Goal: Information Seeking & Learning: Learn about a topic

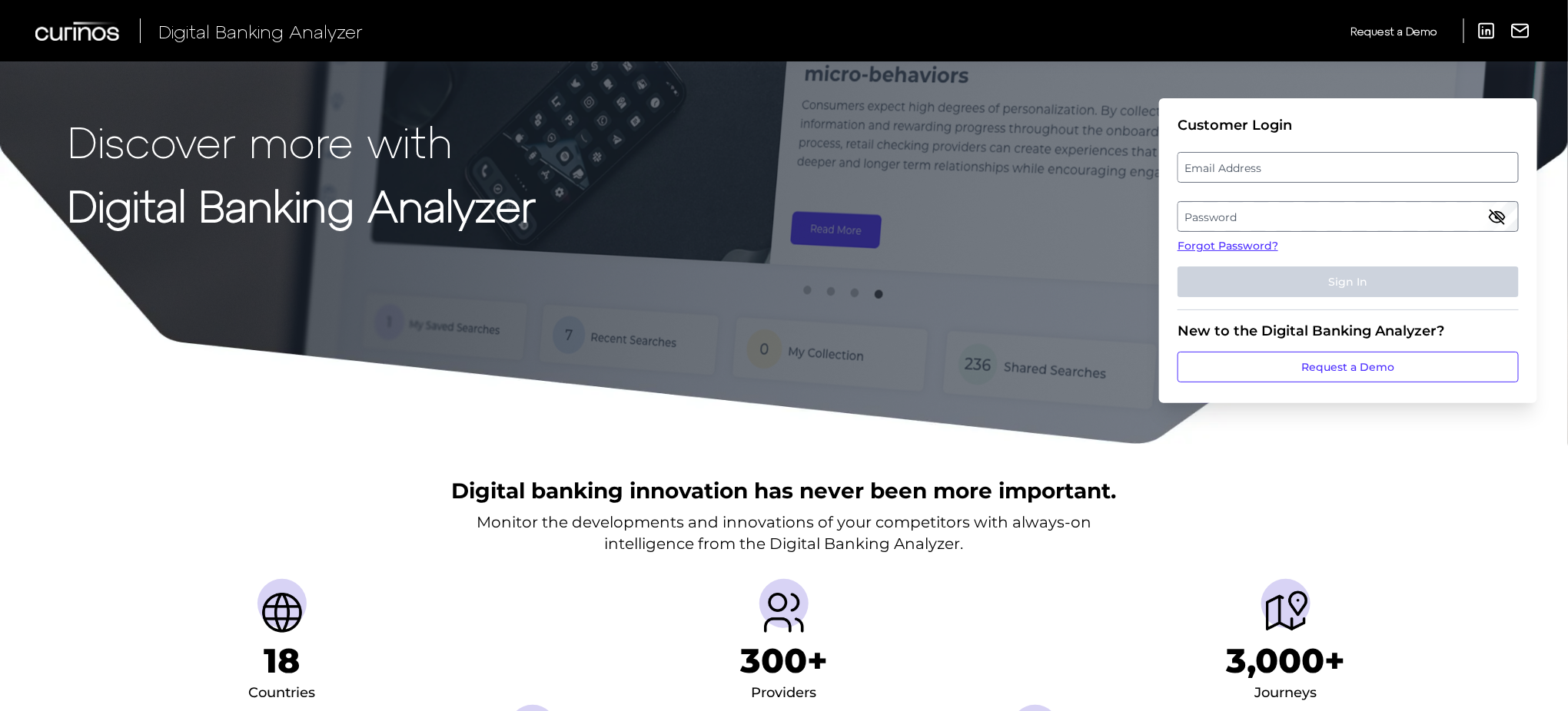
click at [1228, 175] on label "Email Address" at bounding box center [1348, 167] width 339 height 28
click at [1228, 175] on input "email" at bounding box center [1348, 167] width 341 height 31
type input "[PERSON_NAME][EMAIL_ADDRESS][PERSON_NAME][DOMAIN_NAME]"
click at [1200, 209] on label "Password" at bounding box center [1348, 217] width 339 height 28
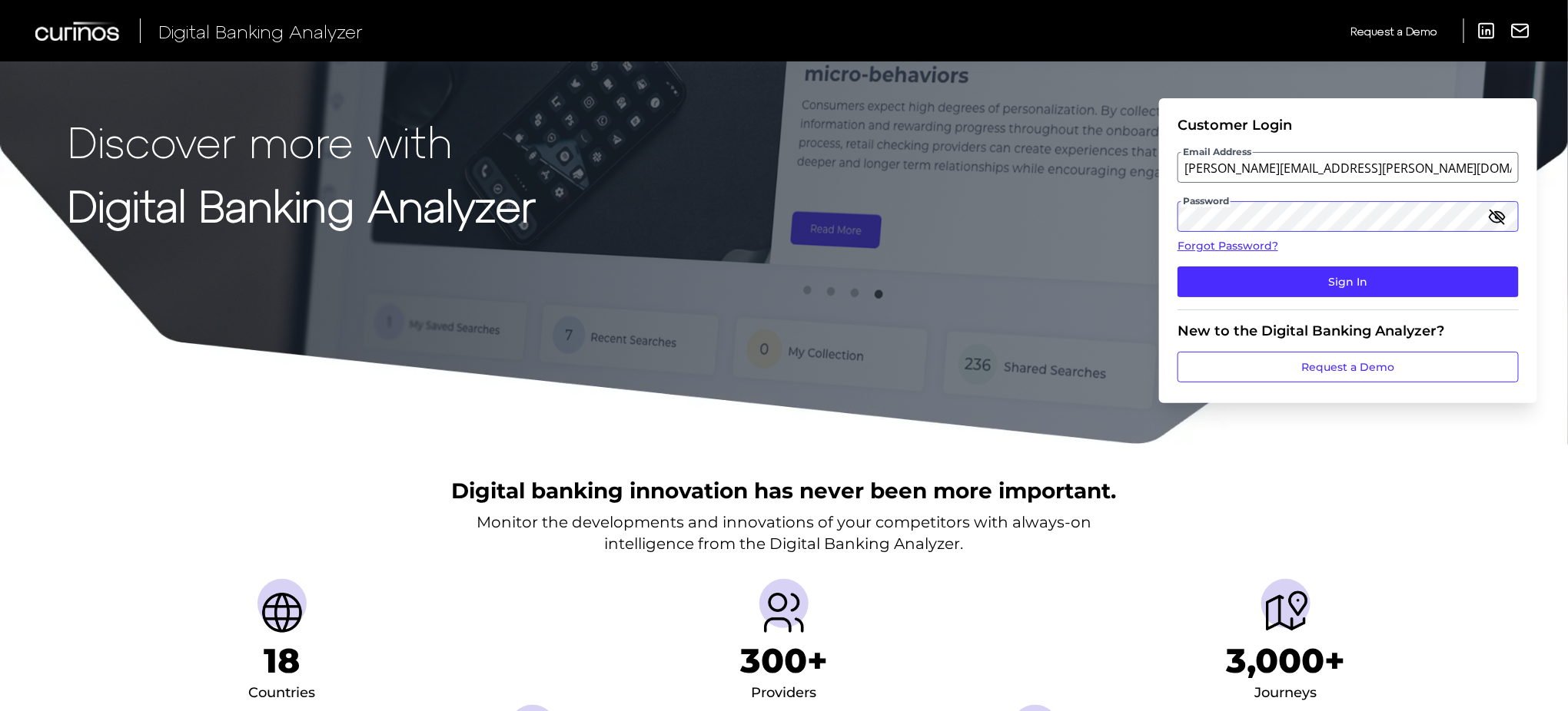
click at [1178, 267] on button "Sign In" at bounding box center [1348, 282] width 341 height 31
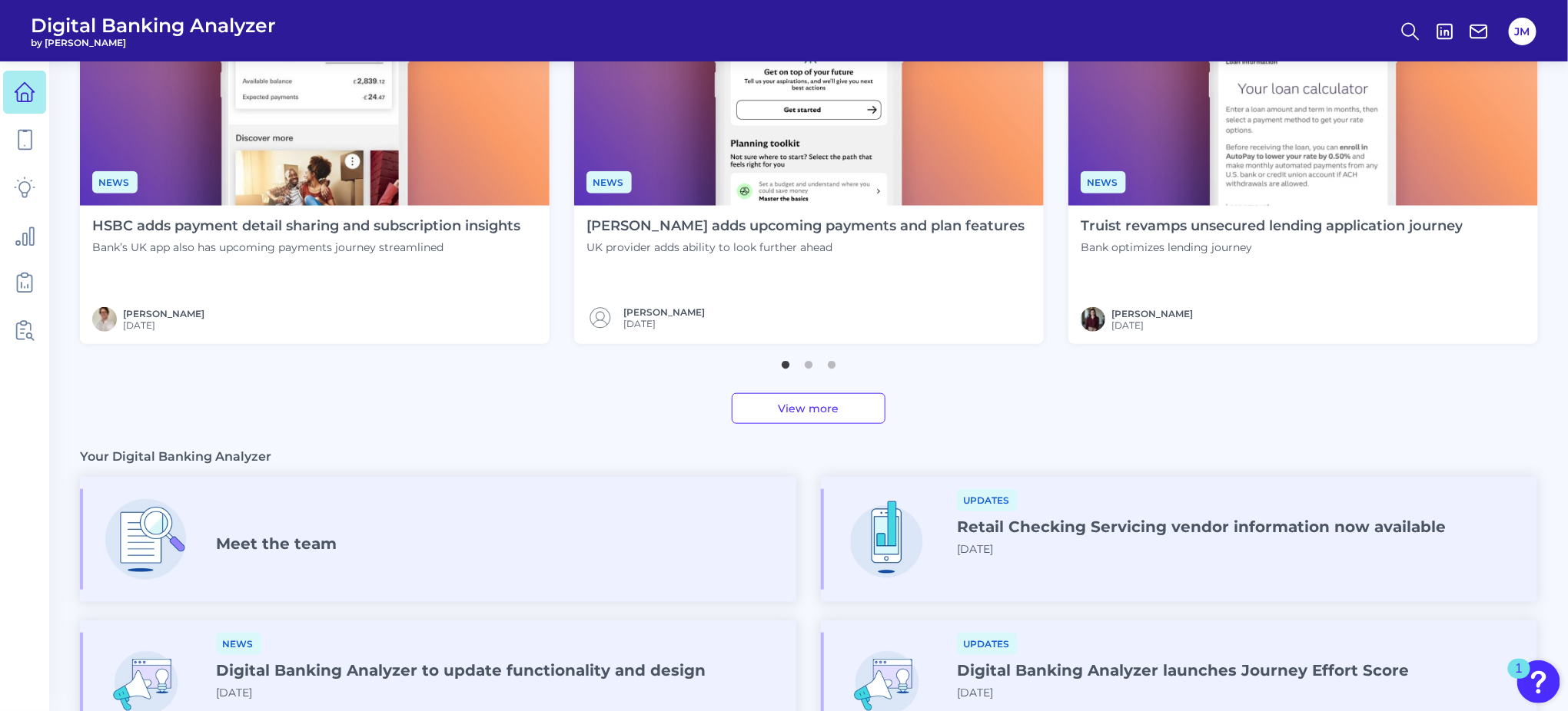
scroll to position [548, 0]
click at [813, 365] on button "2" at bounding box center [809, 361] width 16 height 16
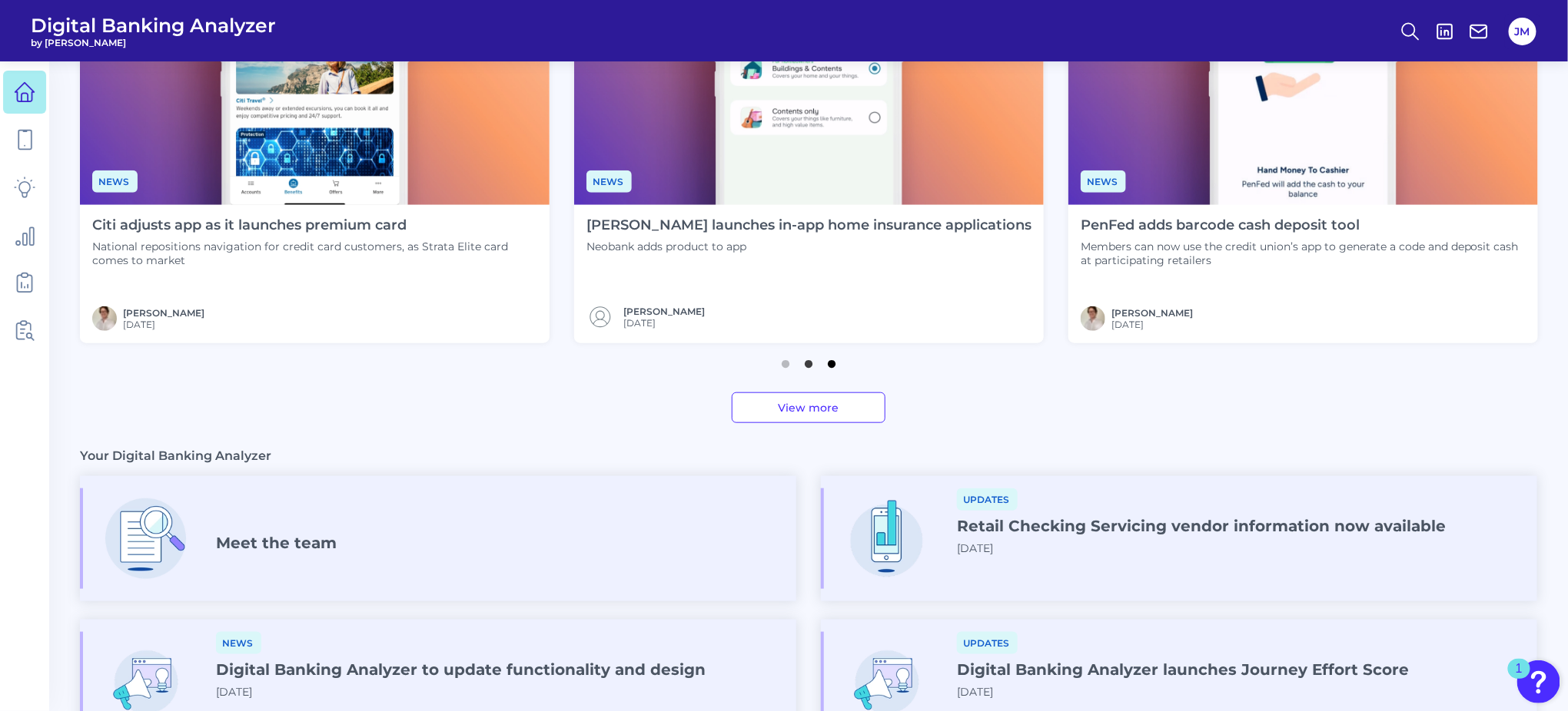
click at [831, 368] on button "3" at bounding box center [831, 361] width 16 height 16
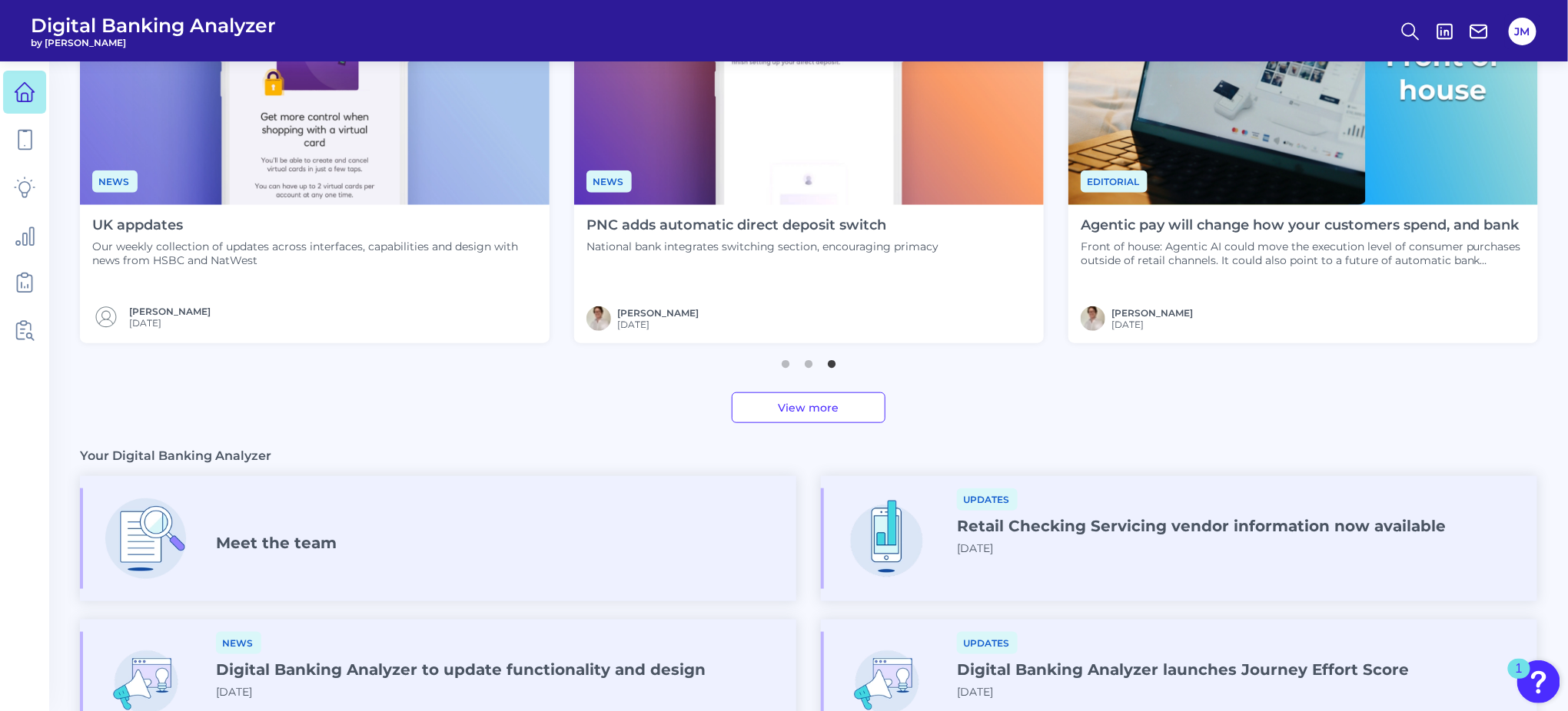
click at [803, 177] on img at bounding box center [809, 72] width 470 height 264
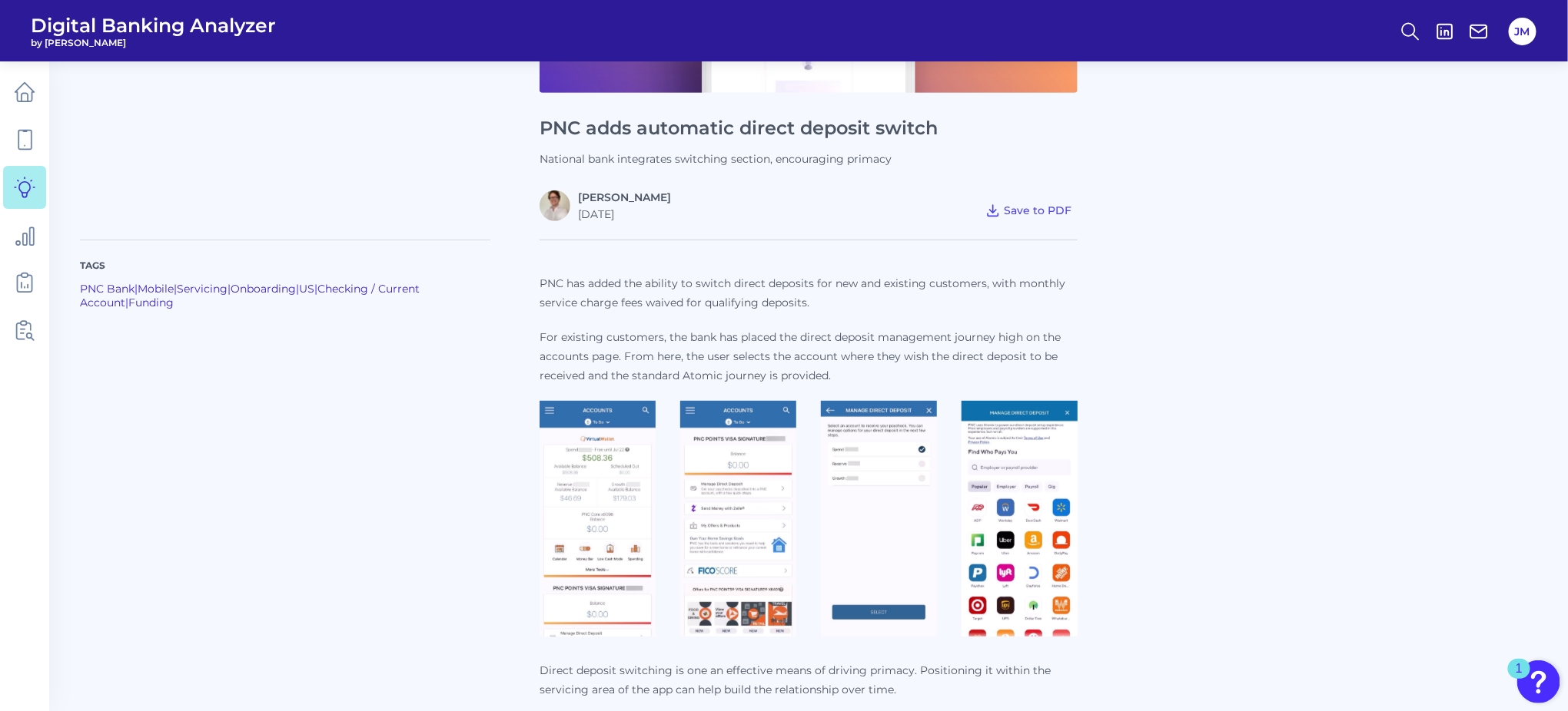
scroll to position [354, 0]
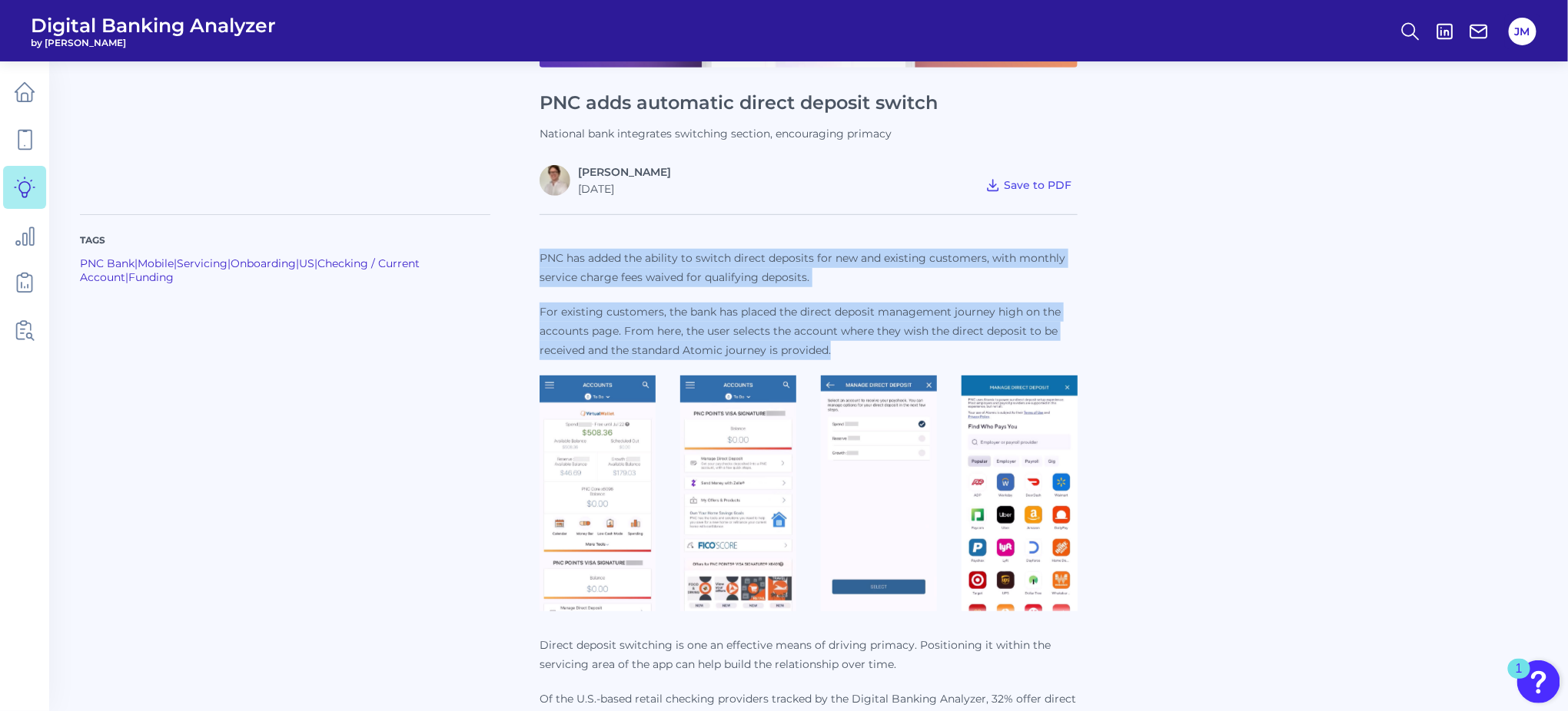
drag, startPoint x: 539, startPoint y: 254, endPoint x: 857, endPoint y: 345, distance: 330.8
click at [857, 345] on p "PNC has added the ability to switch direct deposits for new and existing custom…" at bounding box center [808, 304] width 538 height 111
copy p "PNC has added the ability to switch direct deposits for new and existing custom…"
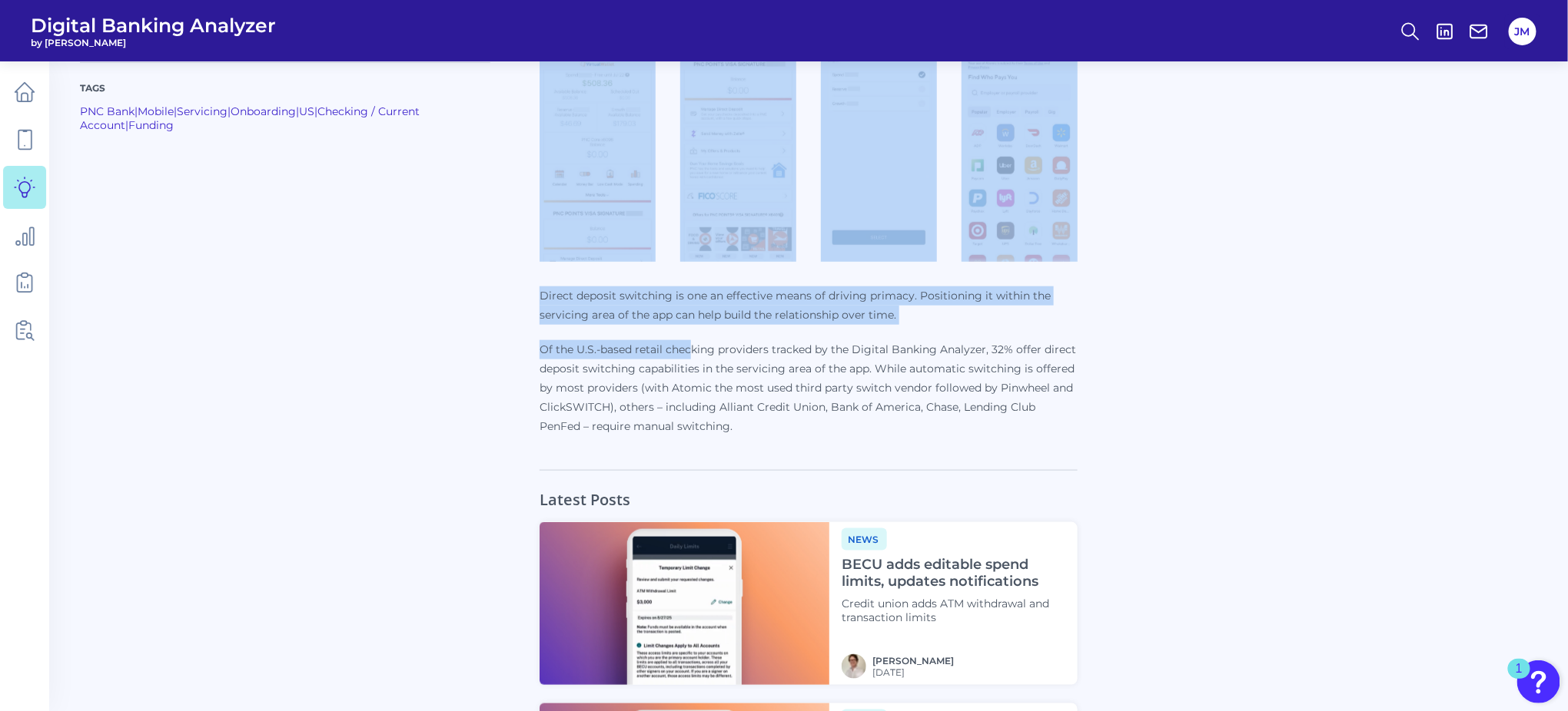
drag, startPoint x: 529, startPoint y: 291, endPoint x: 694, endPoint y: 325, distance: 168.5
click at [694, 325] on div "Tags PNC Bank | Mobile | Servicing | Onboarding | [GEOGRAPHIC_DATA] | Checking …" at bounding box center [809, 149] width 1457 height 606
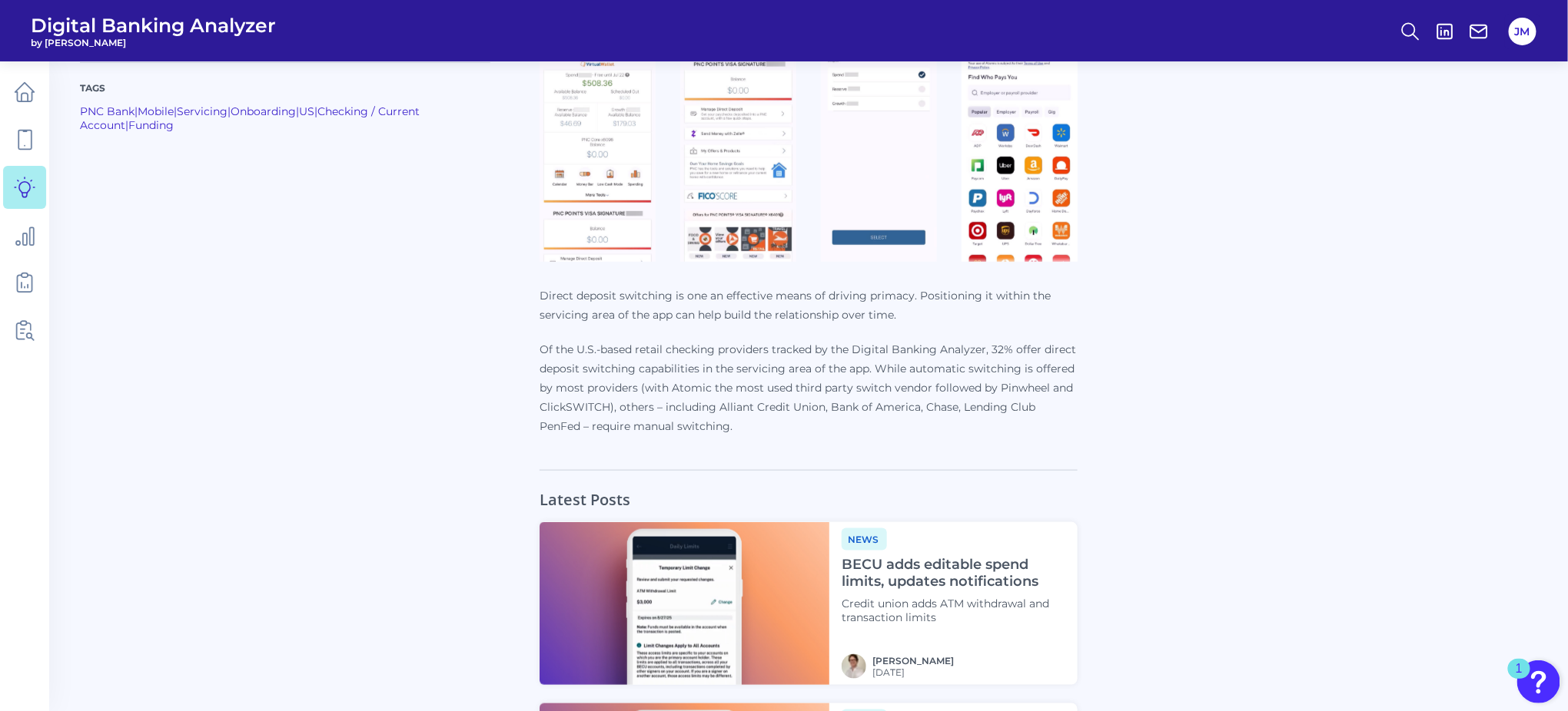
click at [682, 384] on p "Of the U.S.-based retail checking providers tracked by the Digital Banking Anal…" at bounding box center [808, 387] width 538 height 96
drag, startPoint x: 747, startPoint y: 425, endPoint x: 543, endPoint y: 305, distance: 236.7
click at [543, 305] on p "Direct deposit switching is one an effective means of driving primacy. Position…" at bounding box center [808, 362] width 538 height 150
copy p "Direct deposit switching is one an effective means of driving primacy. Position…"
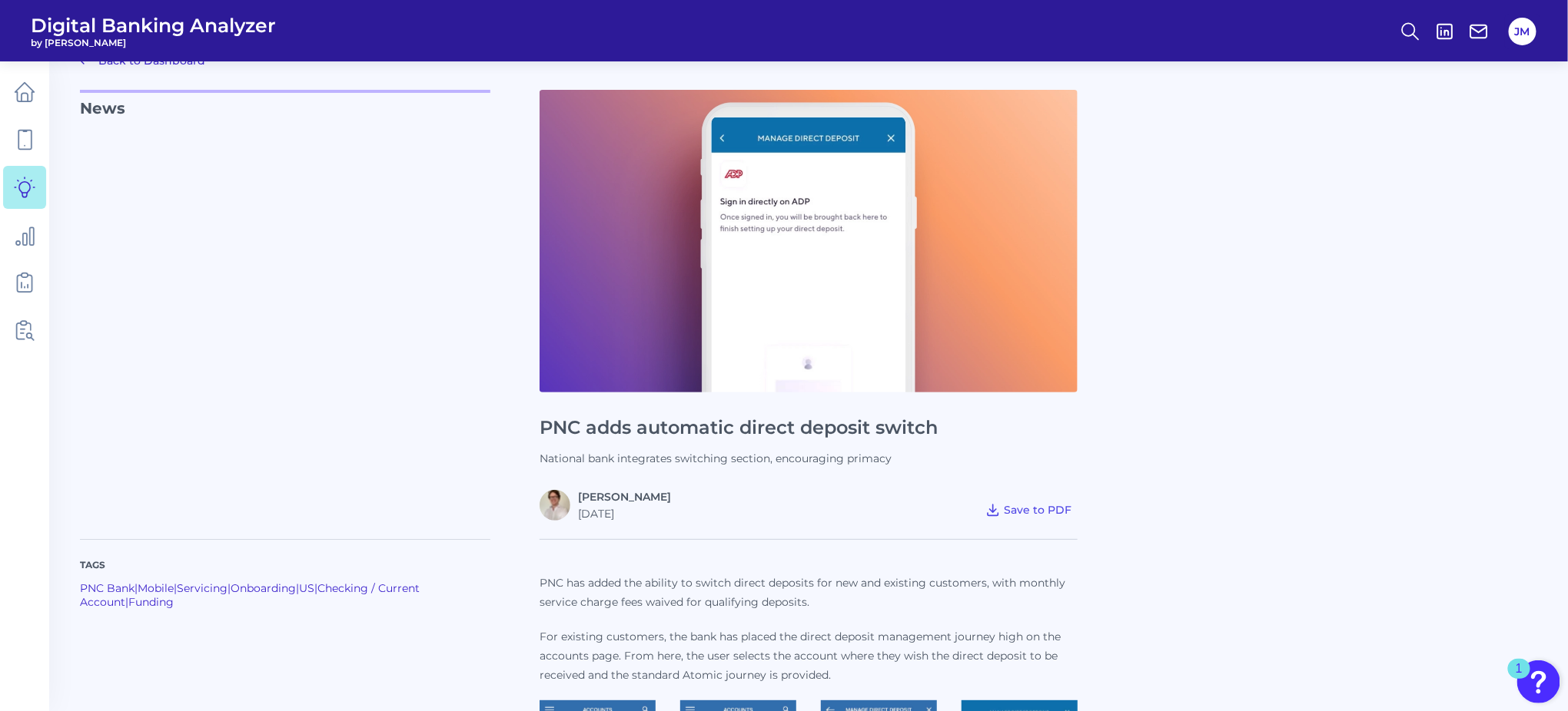
scroll to position [0, 0]
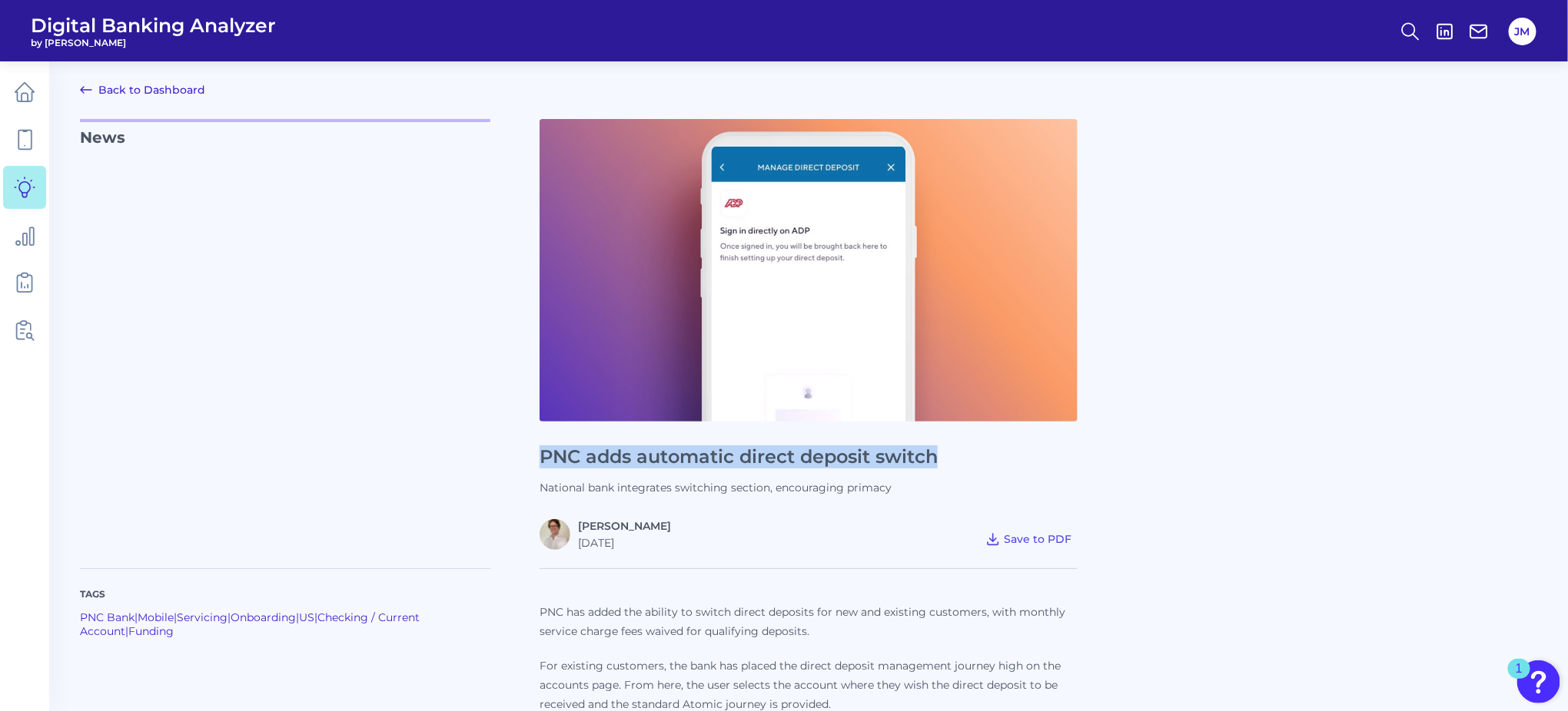
drag, startPoint x: 536, startPoint y: 454, endPoint x: 949, endPoint y: 452, distance: 413.0
click at [949, 452] on div "News PNC adds automatic direct deposit switch National bank integrates switchin…" at bounding box center [809, 334] width 1457 height 431
copy h1 "PNC adds automatic direct deposit switch"
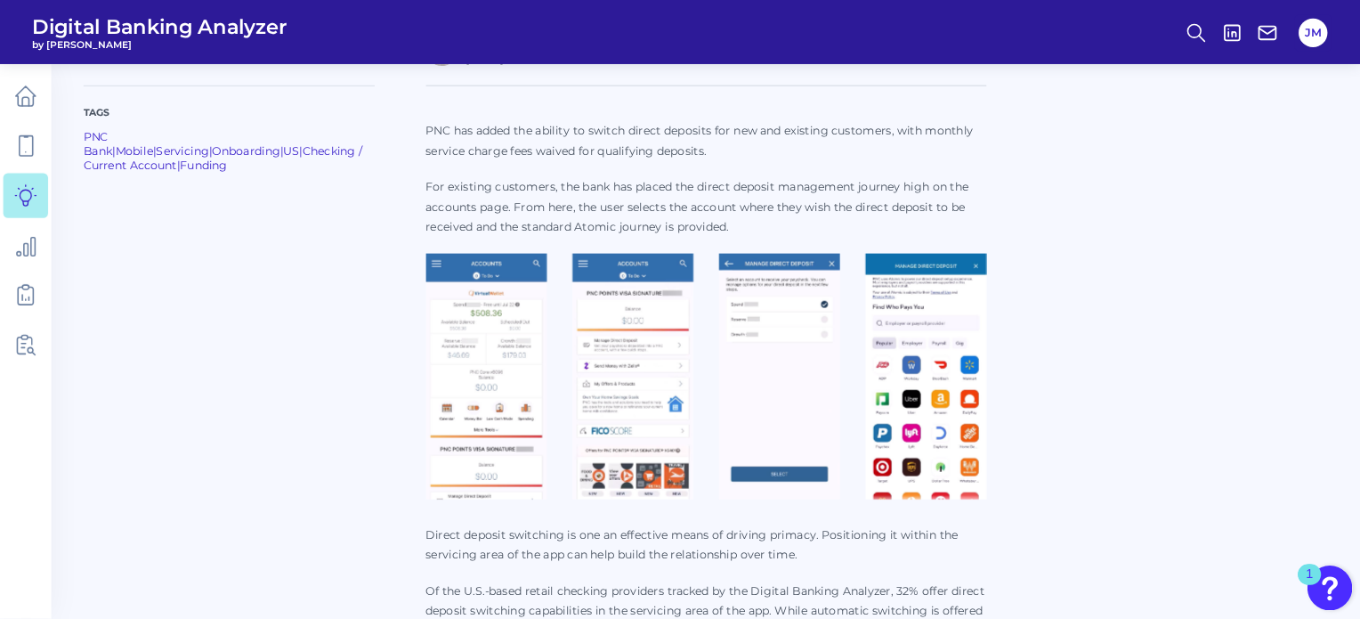
scroll to position [564, 0]
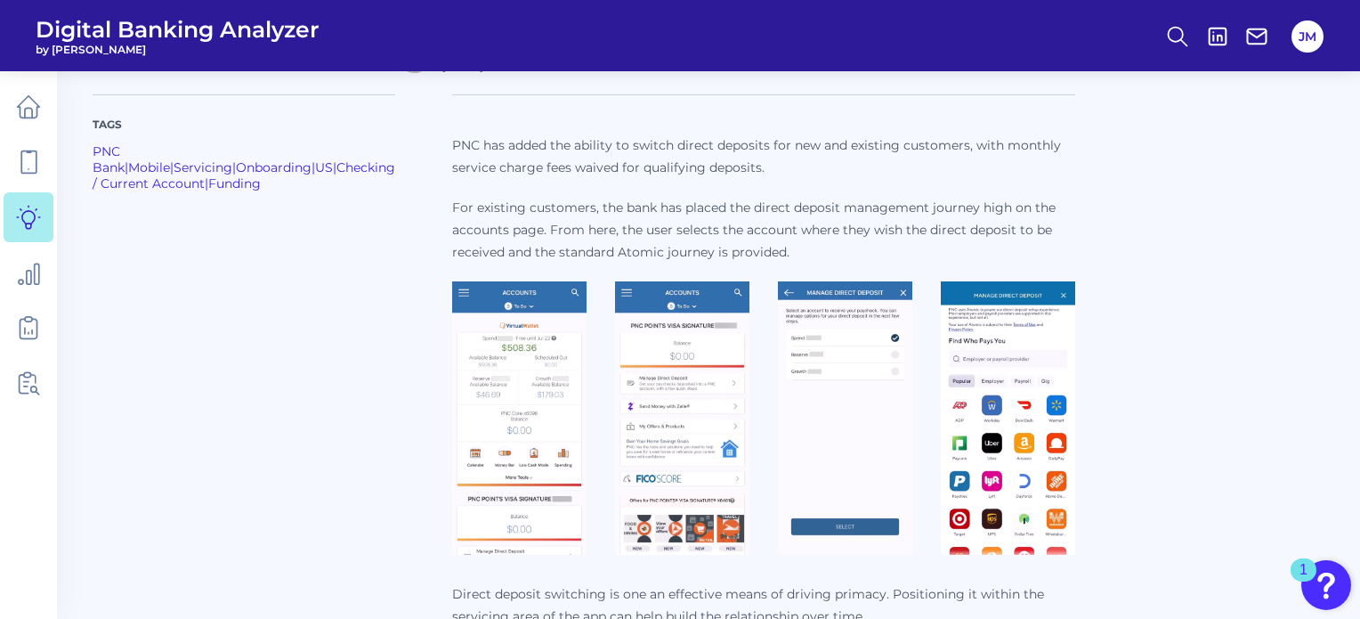
drag, startPoint x: 1788, startPoint y: 0, endPoint x: 1054, endPoint y: 362, distance: 818.2
click at [1054, 362] on div "Tags PNC Bank | Mobile | Servicing | Onboarding | [GEOGRAPHIC_DATA] | Checking …" at bounding box center [709, 424] width 1232 height 702
